Goal: Task Accomplishment & Management: Manage account settings

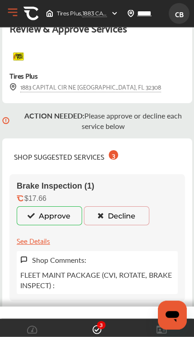
scroll to position [22, 0]
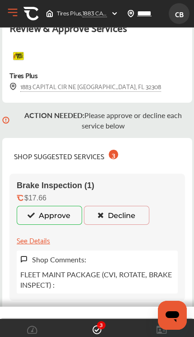
click at [36, 218] on icon at bounding box center [31, 215] width 9 height 6
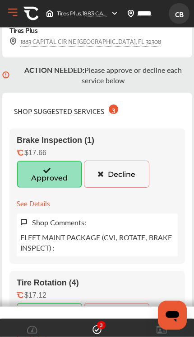
scroll to position [68, 0]
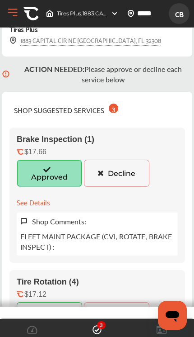
click at [51, 172] on icon at bounding box center [47, 169] width 9 height 6
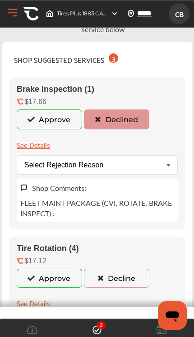
scroll to position [118, 0]
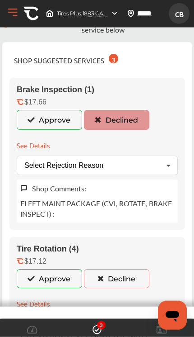
click at [38, 126] on button "Approve" at bounding box center [50, 120] width 66 height 20
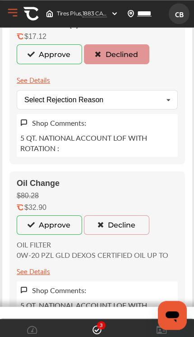
scroll to position [326, 0]
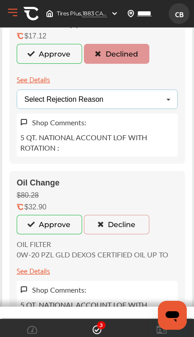
click at [154, 104] on div "Select Rejection Reason Price Not Required More Info Needed Other" at bounding box center [97, 99] width 161 height 19
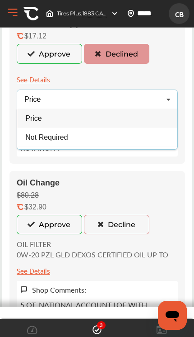
click at [76, 147] on div "Not Required" at bounding box center [97, 137] width 161 height 19
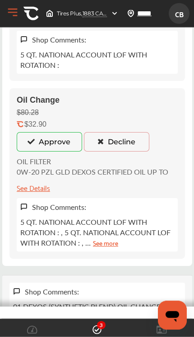
scroll to position [412, 0]
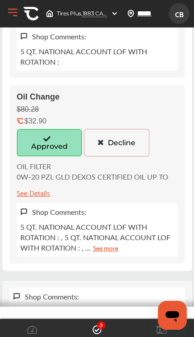
click at [50, 142] on icon at bounding box center [47, 138] width 9 height 6
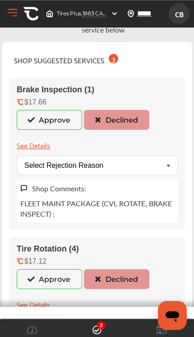
scroll to position [118, 0]
click at [155, 172] on div "Select Rejection Reason Price Not Required More Info Needed Other" at bounding box center [97, 165] width 161 height 19
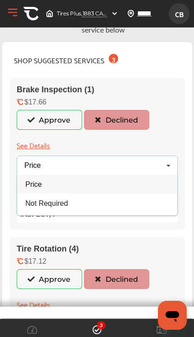
click at [110, 211] on div "Not Required" at bounding box center [97, 203] width 161 height 19
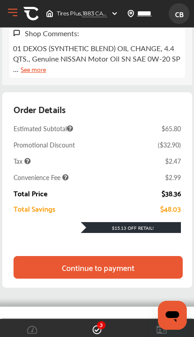
scroll to position [692, 0]
click at [135, 272] on div "Continue to payment" at bounding box center [98, 267] width 76 height 9
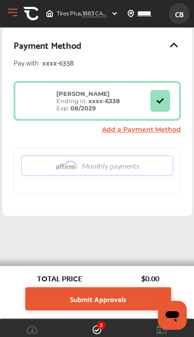
scroll to position [200, 0]
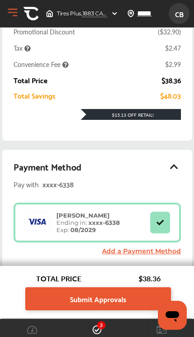
click at [105, 305] on span "Submit Approvals" at bounding box center [98, 299] width 57 height 12
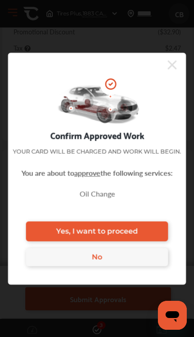
click at [135, 236] on span "Yes, I want to proceed" at bounding box center [97, 231] width 82 height 9
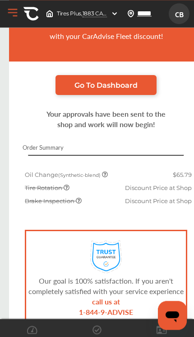
scroll to position [81, 0]
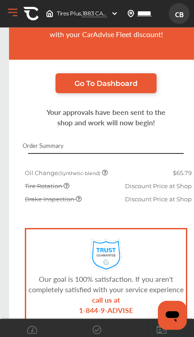
click at [134, 82] on link "Go To Dashboard" at bounding box center [106, 83] width 101 height 20
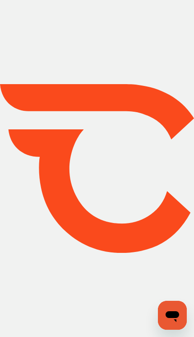
scroll to position [49, 0]
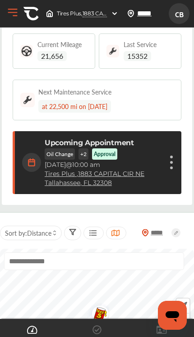
click at [173, 164] on figure at bounding box center [171, 162] width 3 height 3
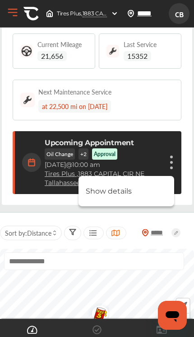
click at [140, 199] on li "Show details" at bounding box center [127, 191] width 96 height 16
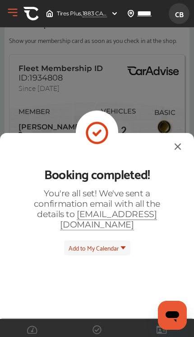
click at [153, 133] on div "Booking completed! You're all set! We've sent a confirmation email with all the…" at bounding box center [97, 253] width 194 height 241
click at [173, 141] on img at bounding box center [178, 146] width 11 height 11
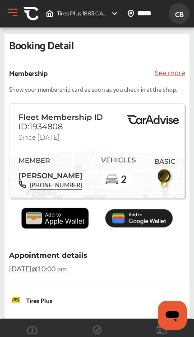
click at [172, 76] on p "See more" at bounding box center [170, 72] width 30 height 9
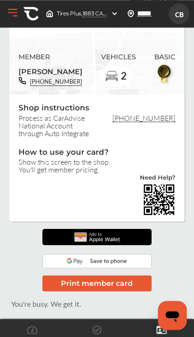
scroll to position [63, 0]
click at [102, 336] on span at bounding box center [97, 330] width 14 height 14
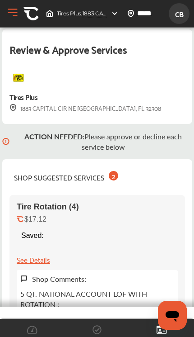
click at [103, 336] on html "My Account Dashboard Approvals Maintenance Schedule Membership Card Glovebox My…" at bounding box center [97, 168] width 194 height 337
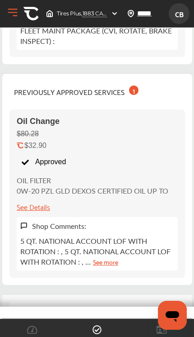
scroll to position [396, 0]
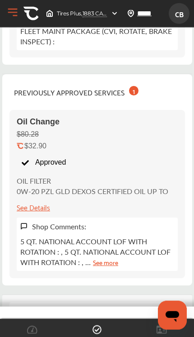
click at [139, 98] on div "PREVIOUSLY APPROVED SERVICES 1" at bounding box center [76, 91] width 134 height 21
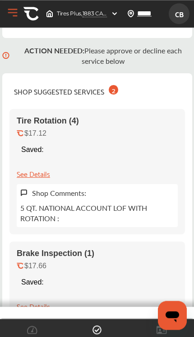
scroll to position [86, 0]
click at [40, 174] on div "See Details" at bounding box center [33, 173] width 33 height 12
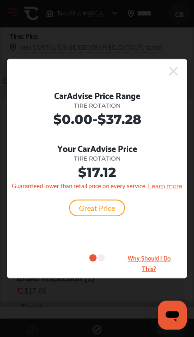
scroll to position [62, 0]
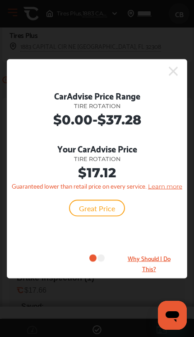
click at [186, 94] on div "CarAdvise Price Range Tire Rotation $0.00 - $37.28 Your CarAdvise Price Tire Ro…" at bounding box center [97, 168] width 181 height 219
click at [177, 78] on icon at bounding box center [173, 71] width 9 height 14
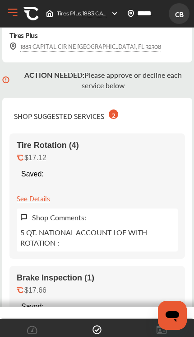
scroll to position [0, 0]
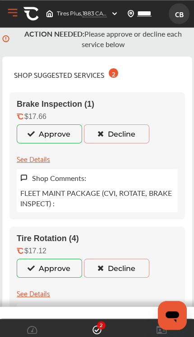
scroll to position [104, 0]
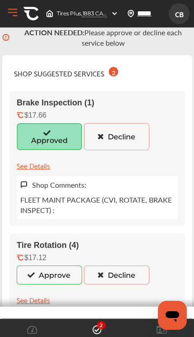
click at [51, 136] on icon at bounding box center [47, 132] width 9 height 6
click at [62, 284] on button "Approve" at bounding box center [50, 274] width 66 height 19
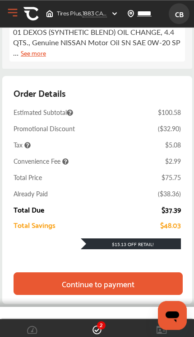
scroll to position [709, 0]
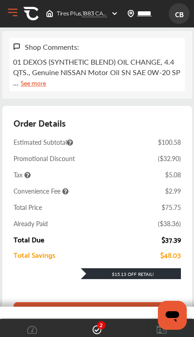
click at [111, 318] on div "Continue to payment" at bounding box center [98, 313] width 73 height 9
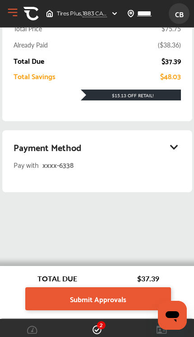
scroll to position [213, 0]
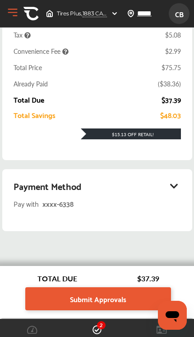
click at [124, 305] on span "Submit Approvals" at bounding box center [98, 299] width 57 height 12
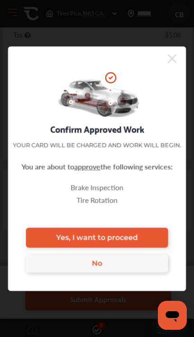
click at [138, 242] on span "Yes, I want to proceed" at bounding box center [97, 237] width 82 height 9
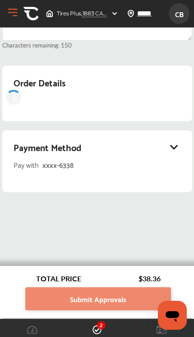
scroll to position [72, 0]
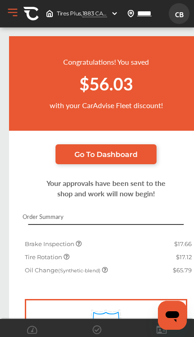
click at [71, 157] on link "Go To Dashboard" at bounding box center [106, 154] width 101 height 20
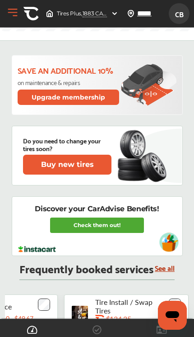
scroll to position [0, 73]
click at [119, 231] on link "Check them out!" at bounding box center [97, 224] width 94 height 15
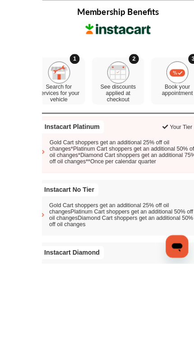
scroll to position [217, 0]
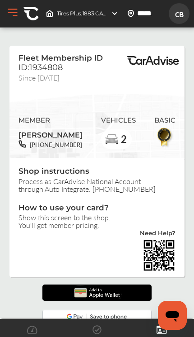
scroll to position [58, 0]
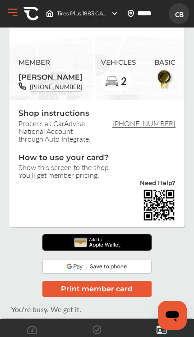
click at [157, 334] on icon at bounding box center [162, 329] width 10 height 9
click at [167, 330] on icon at bounding box center [162, 330] width 10 height 8
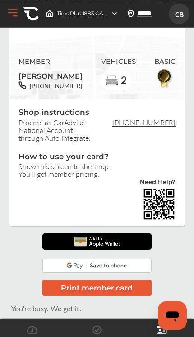
scroll to position [0, 0]
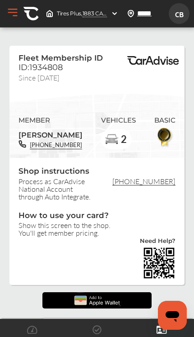
click at [161, 328] on icon at bounding box center [162, 329] width 10 height 9
click at [166, 332] on icon at bounding box center [162, 330] width 10 height 8
click at [160, 328] on icon at bounding box center [162, 329] width 10 height 9
click at [105, 138] on img at bounding box center [112, 139] width 14 height 14
click at [101, 136] on div "2" at bounding box center [116, 139] width 31 height 20
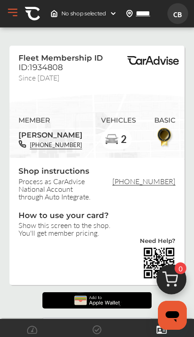
click at [4, 142] on div "Fleet Membership ID ID:1934808 Since [DATE] MEMBER [PERSON_NAME] [PHONE_NUMBER]…" at bounding box center [97, 290] width 190 height 522
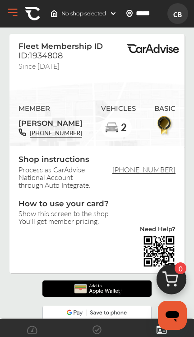
scroll to position [7, 0]
